Goal: Task Accomplishment & Management: Manage account settings

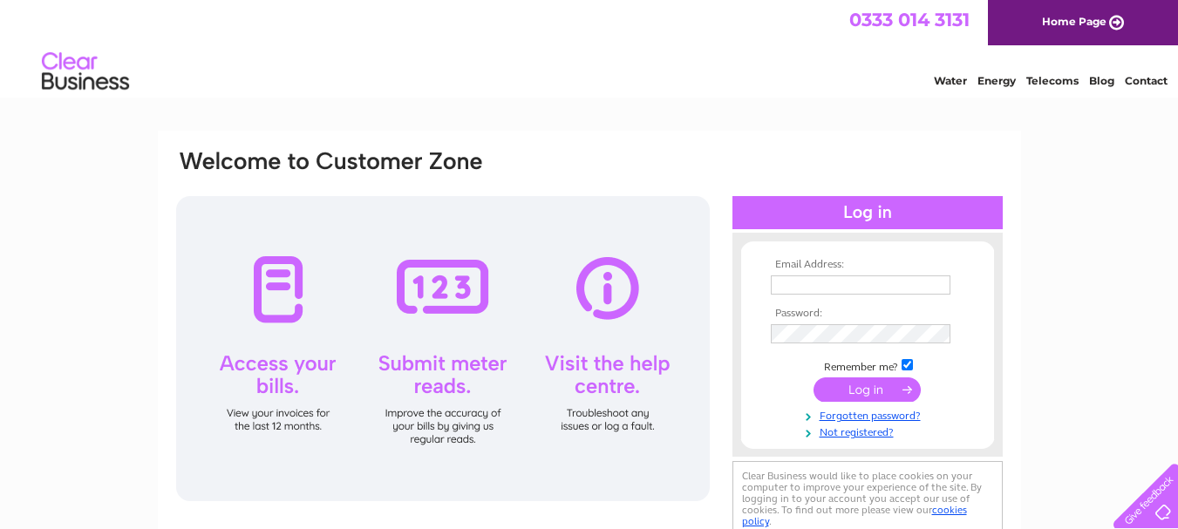
type input "david@westpointscotland.com"
click at [890, 383] on input "submit" at bounding box center [866, 390] width 107 height 24
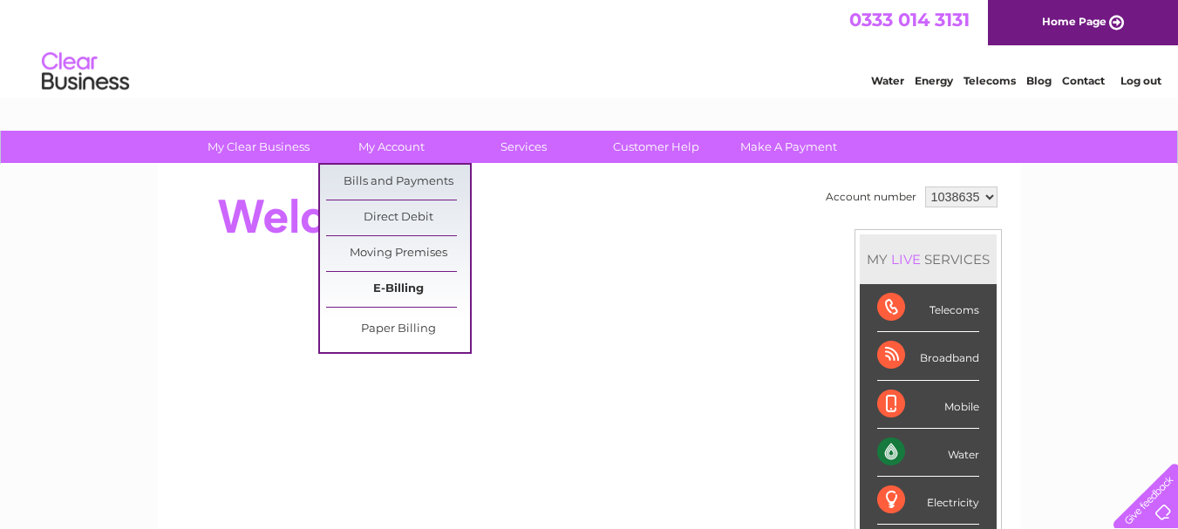
click at [400, 287] on link "E-Billing" at bounding box center [398, 289] width 144 height 35
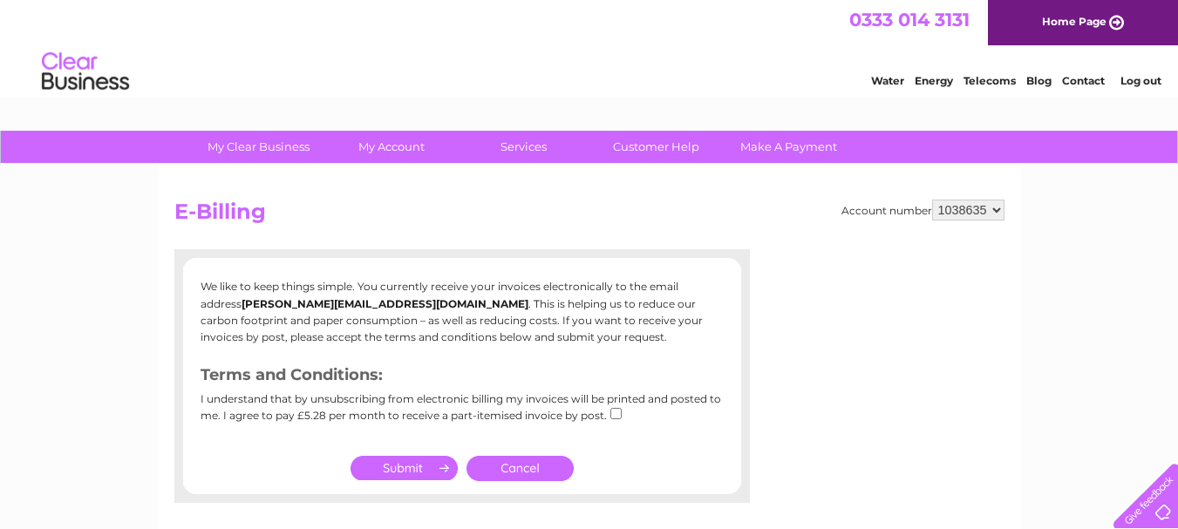
click at [537, 467] on link "Cancel" at bounding box center [519, 468] width 107 height 25
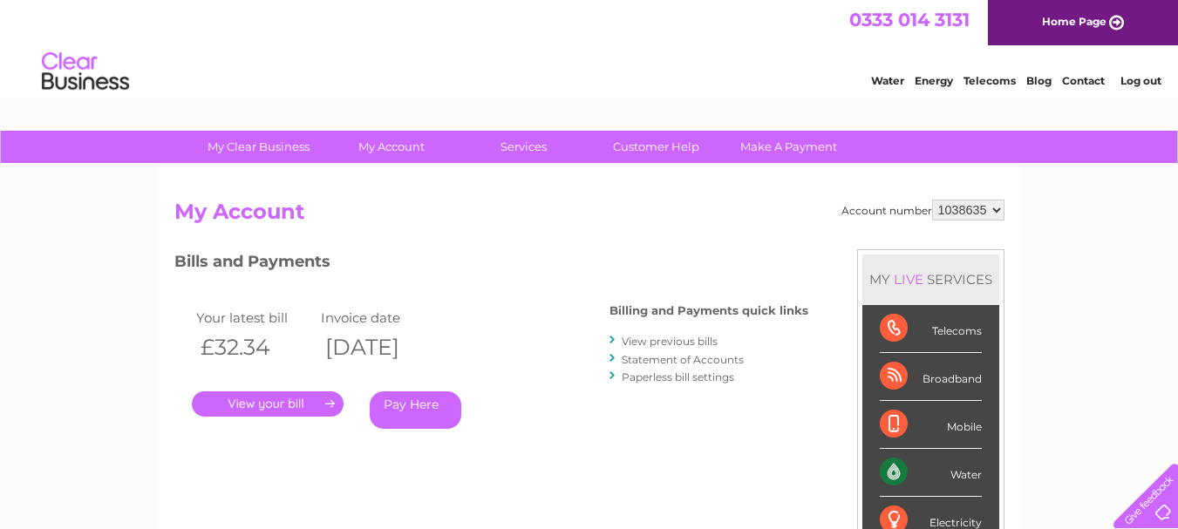
click at [282, 405] on link "." at bounding box center [268, 403] width 152 height 25
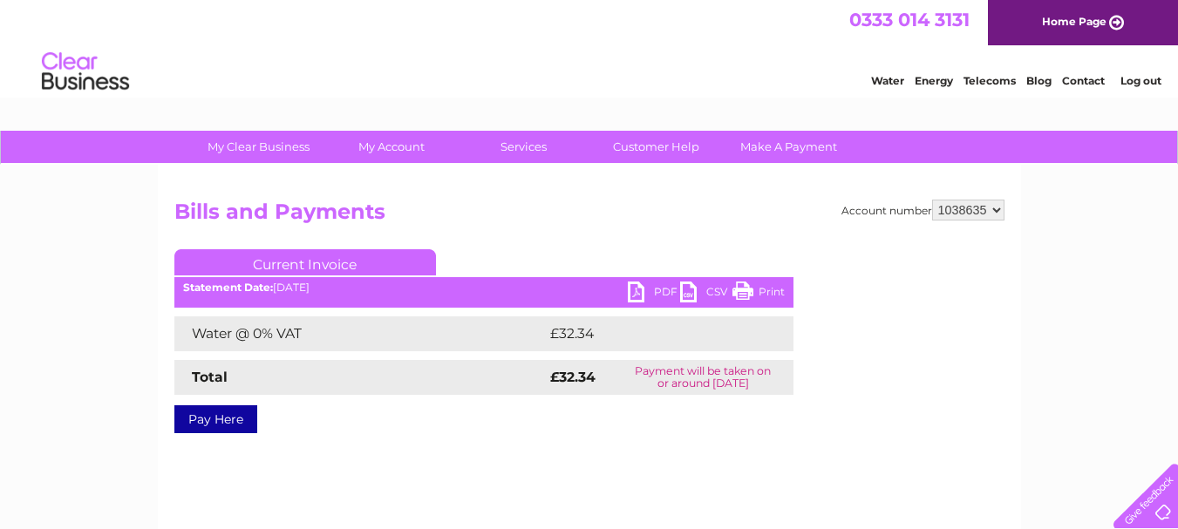
click at [745, 289] on link "Print" at bounding box center [758, 294] width 52 height 25
click at [998, 213] on select "1038635 1069119" at bounding box center [968, 210] width 72 height 21
select select "1069119"
click at [932, 200] on select "1038635 1069119" at bounding box center [968, 210] width 72 height 21
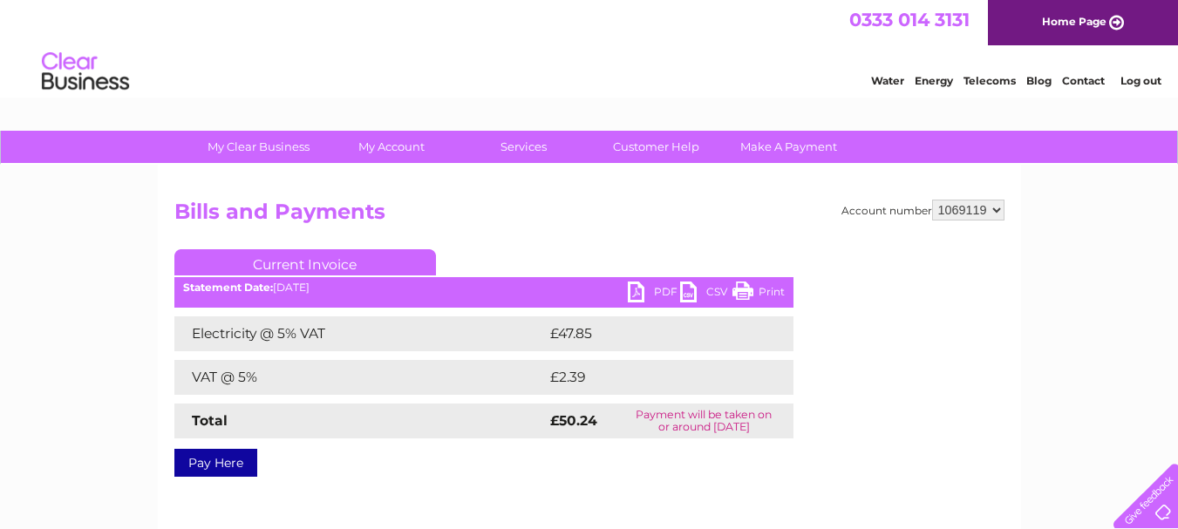
click at [758, 284] on link "Print" at bounding box center [758, 294] width 52 height 25
click at [1131, 83] on link "Log out" at bounding box center [1140, 80] width 41 height 13
